Goal: Find specific fact: Find specific fact

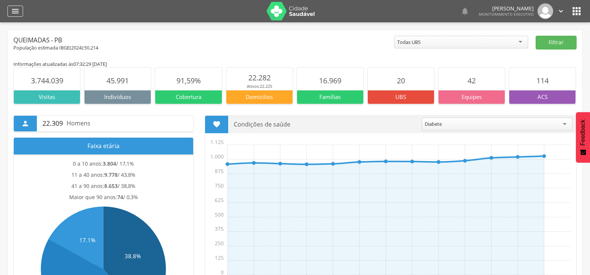
click at [16, 12] on icon "" at bounding box center [15, 11] width 9 height 9
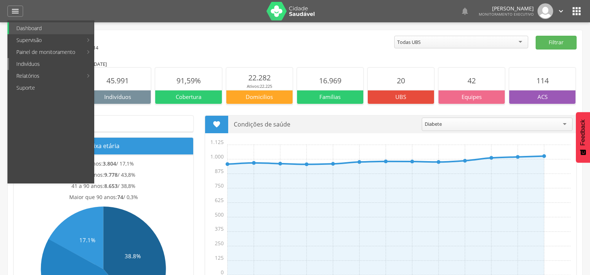
click at [25, 66] on link "Indivíduos" at bounding box center [51, 64] width 85 height 12
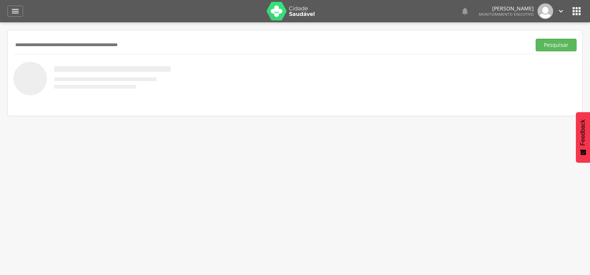
click at [61, 45] on input "text" at bounding box center [270, 45] width 515 height 13
type input "**********"
click at [536, 39] on button "Pesquisar" at bounding box center [556, 45] width 41 height 13
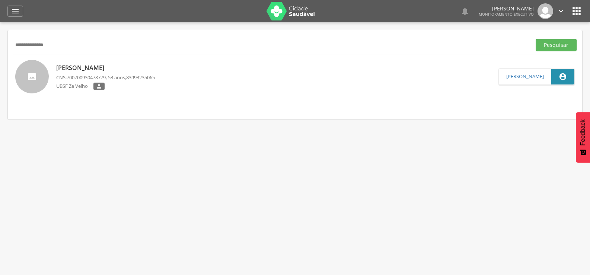
click at [113, 65] on p "[PERSON_NAME]" at bounding box center [105, 68] width 99 height 9
type input "**********"
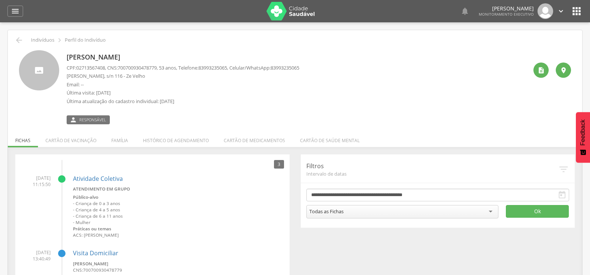
drag, startPoint x: 66, startPoint y: 76, endPoint x: 145, endPoint y: 79, distance: 78.6
click at [145, 79] on div "[PERSON_NAME] CPF: 02713567408 , CNS: [PHONE_NUMBER] , 53 anos, Telefone: [PHON…" at bounding box center [295, 87] width 552 height 74
copy p "[PERSON_NAME], s/n 116 - Ze Velho"
click at [21, 41] on icon "" at bounding box center [19, 40] width 9 height 9
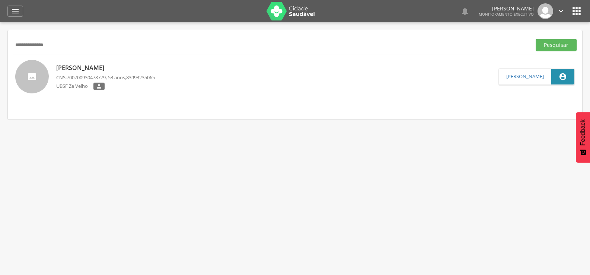
drag, startPoint x: 82, startPoint y: 41, endPoint x: 0, endPoint y: 58, distance: 84.1
click at [0, 58] on div " Supervisão  Distritos  Ubs Coordenador: - Queimadas / PB Intervalo de Tempo…" at bounding box center [295, 159] width 590 height 275
click at [536, 39] on button "Pesquisar" at bounding box center [556, 45] width 41 height 13
click at [124, 66] on p "[PERSON_NAME]" at bounding box center [105, 68] width 99 height 9
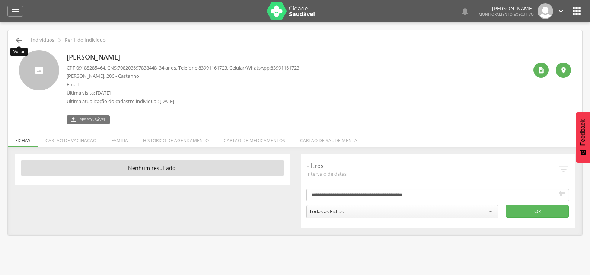
click at [19, 41] on icon "" at bounding box center [19, 40] width 9 height 9
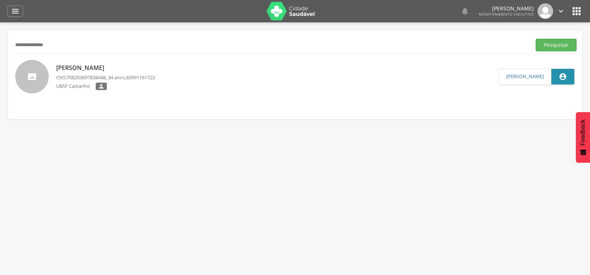
drag, startPoint x: 98, startPoint y: 44, endPoint x: 0, endPoint y: 35, distance: 98.3
click at [0, 35] on div " Supervisão  Distritos  Ubs Coordenador: - Queimadas / PB Intervalo de Tempo…" at bounding box center [295, 159] width 590 height 275
type input "**********"
click at [536, 39] on button "Pesquisar" at bounding box center [556, 45] width 41 height 13
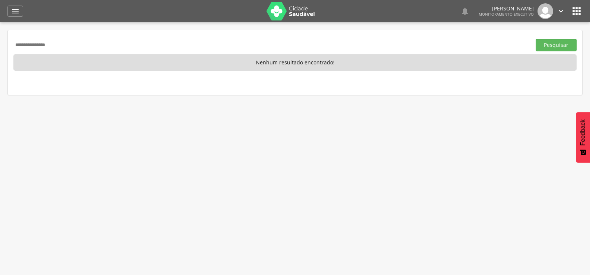
drag, startPoint x: 78, startPoint y: 48, endPoint x: 0, endPoint y: 48, distance: 78.2
click at [0, 47] on div " Supervisão  Distritos  Ubs Coordenador: - Queimadas / PB Intervalo de Tempo…" at bounding box center [295, 159] width 590 height 275
click at [536, 39] on button "Pesquisar" at bounding box center [556, 45] width 41 height 13
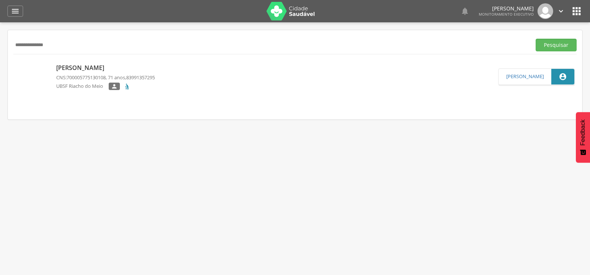
drag, startPoint x: 68, startPoint y: 42, endPoint x: 47, endPoint y: 43, distance: 20.5
click at [47, 43] on input "**********" at bounding box center [270, 45] width 515 height 13
type input "*"
click at [536, 39] on button "Pesquisar" at bounding box center [556, 45] width 41 height 13
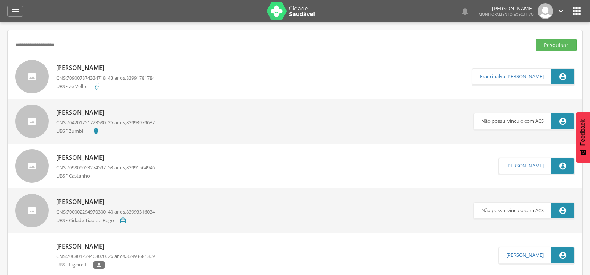
click at [101, 68] on p "[PERSON_NAME]" at bounding box center [105, 68] width 99 height 9
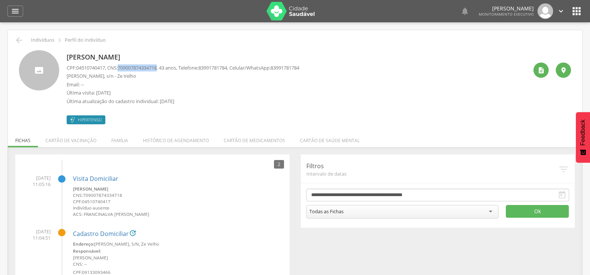
drag, startPoint x: 121, startPoint y: 66, endPoint x: 164, endPoint y: 69, distance: 42.6
click at [164, 69] on p "CPF: 04510740417 , CNS: [PHONE_NUMBER] , 43 anos, Telefone: [PHONE_NUMBER] , Ce…" at bounding box center [183, 67] width 233 height 7
copy p "709007874334718"
click at [20, 40] on icon "" at bounding box center [19, 40] width 9 height 9
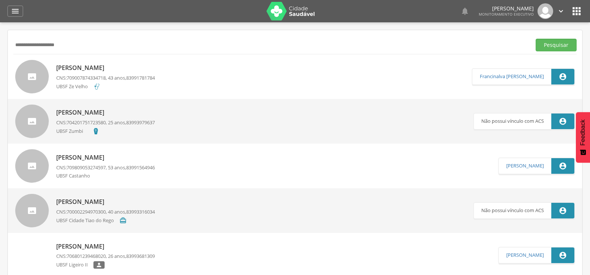
drag, startPoint x: 70, startPoint y: 48, endPoint x: 0, endPoint y: 55, distance: 70.0
click at [0, 55] on div " Supervisão  Distritos  Ubs Coordenador: - Queimadas / PB Intervalo de Tempo…" at bounding box center [295, 159] width 590 height 275
click at [536, 39] on button "Pesquisar" at bounding box center [556, 45] width 41 height 13
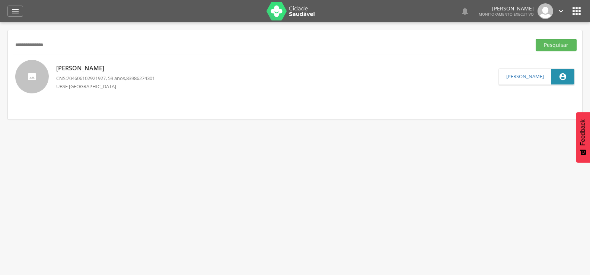
drag, startPoint x: 70, startPoint y: 46, endPoint x: 25, endPoint y: 57, distance: 46.3
click at [25, 57] on div "**********" at bounding box center [295, 74] width 575 height 89
type input "*"
click at [536, 39] on button "Pesquisar" at bounding box center [556, 45] width 41 height 13
click at [82, 71] on p "Geórgia [PERSON_NAME]" at bounding box center [105, 68] width 99 height 9
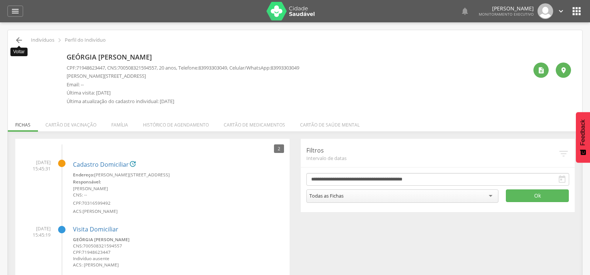
click at [18, 41] on icon "" at bounding box center [19, 40] width 9 height 9
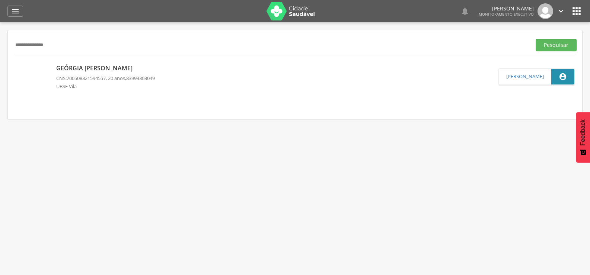
drag, startPoint x: 73, startPoint y: 44, endPoint x: 0, endPoint y: 46, distance: 72.7
click at [0, 46] on div " Supervisão  Distritos  Ubs Coordenador: - Queimadas / PB Intervalo de Tempo…" at bounding box center [295, 159] width 590 height 275
click at [536, 39] on button "Pesquisar" at bounding box center [556, 45] width 41 height 13
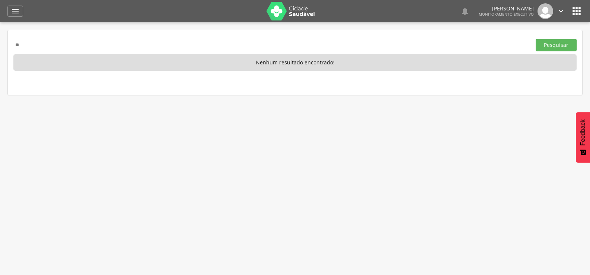
type input "*"
click at [536, 39] on button "Pesquisar" at bounding box center [556, 45] width 41 height 13
drag, startPoint x: 69, startPoint y: 38, endPoint x: 0, endPoint y: 45, distance: 68.9
click at [0, 45] on div " Supervisão  Distritos  Ubs Coordenador: - Queimadas / PB Intervalo de Tempo…" at bounding box center [295, 159] width 590 height 275
click at [536, 39] on button "Pesquisar" at bounding box center [556, 45] width 41 height 13
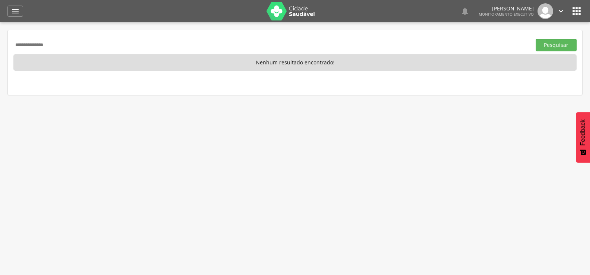
drag, startPoint x: 59, startPoint y: 45, endPoint x: 0, endPoint y: 46, distance: 58.9
click at [0, 45] on div " Supervisão  Distritos  Ubs Coordenador: - Queimadas / PB Intervalo de Tempo…" at bounding box center [295, 159] width 590 height 275
click at [536, 39] on button "Pesquisar" at bounding box center [556, 45] width 41 height 13
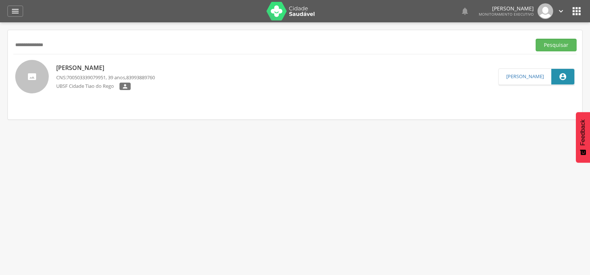
click at [103, 64] on p "[PERSON_NAME]" at bounding box center [105, 68] width 99 height 9
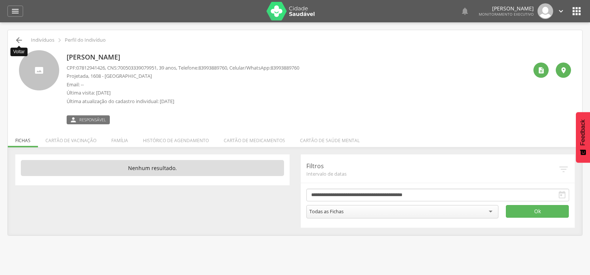
click at [18, 40] on icon "" at bounding box center [19, 40] width 9 height 9
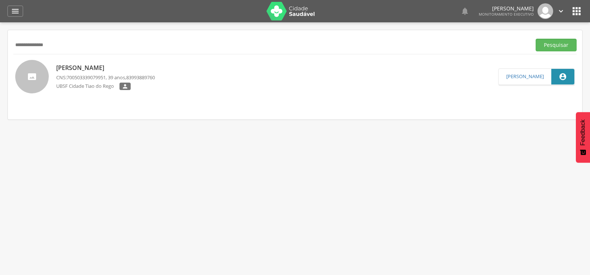
drag, startPoint x: 86, startPoint y: 39, endPoint x: 0, endPoint y: 39, distance: 85.7
click at [0, 39] on div " Supervisão  Distritos  Ubs Coordenador: - Queimadas / PB Intervalo de Tempo…" at bounding box center [295, 159] width 590 height 275
click at [536, 39] on button "Pesquisar" at bounding box center [556, 45] width 41 height 13
drag, startPoint x: 62, startPoint y: 48, endPoint x: 0, endPoint y: 48, distance: 62.2
click at [0, 48] on div " Supervisão  Distritos  Ubs Coordenador: - Queimadas / PB Intervalo de Tempo…" at bounding box center [295, 159] width 590 height 275
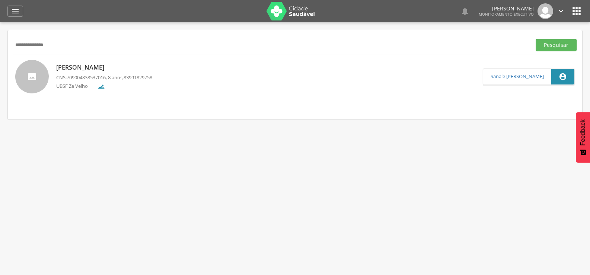
click at [536, 39] on button "Pesquisar" at bounding box center [556, 45] width 41 height 13
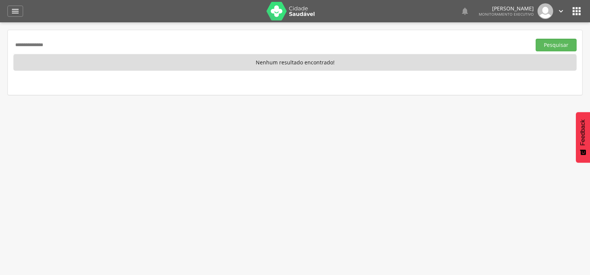
drag, startPoint x: 66, startPoint y: 46, endPoint x: 0, endPoint y: 62, distance: 67.5
click at [0, 61] on div " Supervisão  Distritos  Ubs Coordenador: - Queimadas / PB Intervalo de Tempo…" at bounding box center [295, 159] width 590 height 275
click at [536, 39] on button "Pesquisar" at bounding box center [556, 45] width 41 height 13
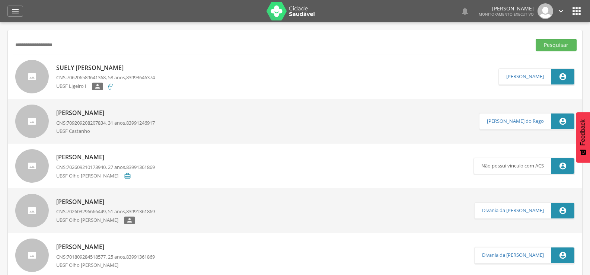
click at [80, 64] on p "Suely [PERSON_NAME]" at bounding box center [105, 68] width 99 height 9
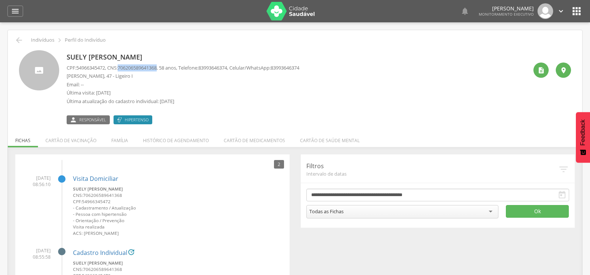
drag, startPoint x: 122, startPoint y: 68, endPoint x: 164, endPoint y: 69, distance: 41.7
click at [164, 69] on p "CPF: 54966345472 , CNS: [PHONE_NUMBER] , 58 anos, Telefone: [PHONE_NUMBER] , Ce…" at bounding box center [183, 67] width 233 height 7
copy p "706206589641368"
click at [19, 42] on icon "" at bounding box center [19, 40] width 9 height 9
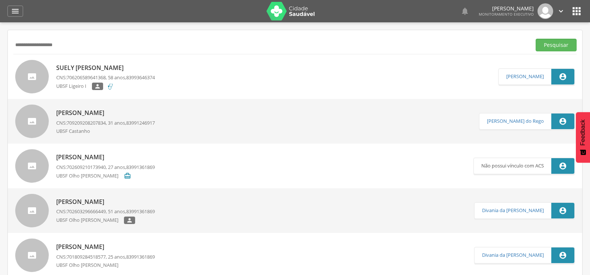
drag, startPoint x: 97, startPoint y: 40, endPoint x: 0, endPoint y: 42, distance: 97.2
click at [0, 42] on div " Supervisão  Distritos  Ubs Coordenador: - Queimadas / PB Intervalo de Tempo…" at bounding box center [295, 159] width 590 height 275
type input "**********"
click at [536, 39] on button "Pesquisar" at bounding box center [556, 45] width 41 height 13
